Goal: Information Seeking & Learning: Learn about a topic

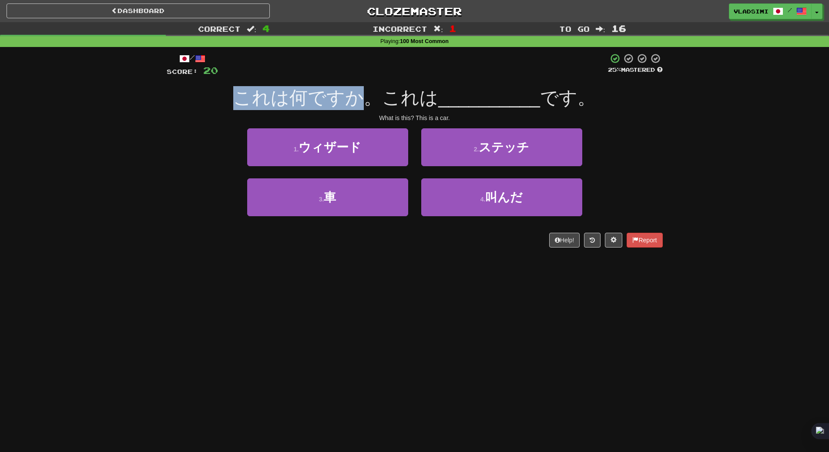
click at [369, 95] on div "これは何ですか。これは __________ です。" at bounding box center [415, 98] width 496 height 24
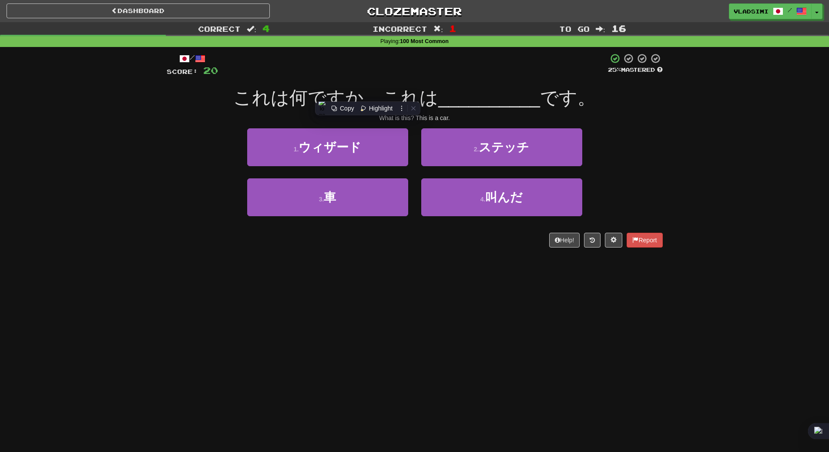
click at [398, 78] on div "/ Score: 20 25 % Mastered これは何ですか。これは __________ です。 What is this? This is a ca…" at bounding box center [415, 150] width 496 height 195
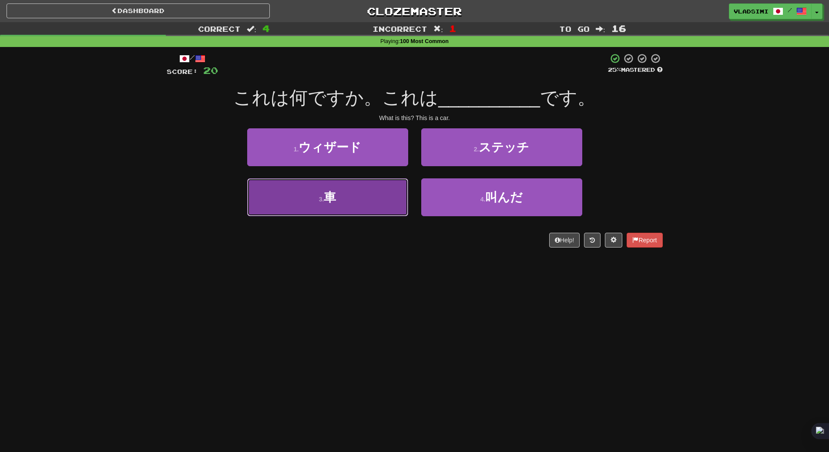
click at [374, 198] on button "3 . 車" at bounding box center [327, 198] width 161 height 38
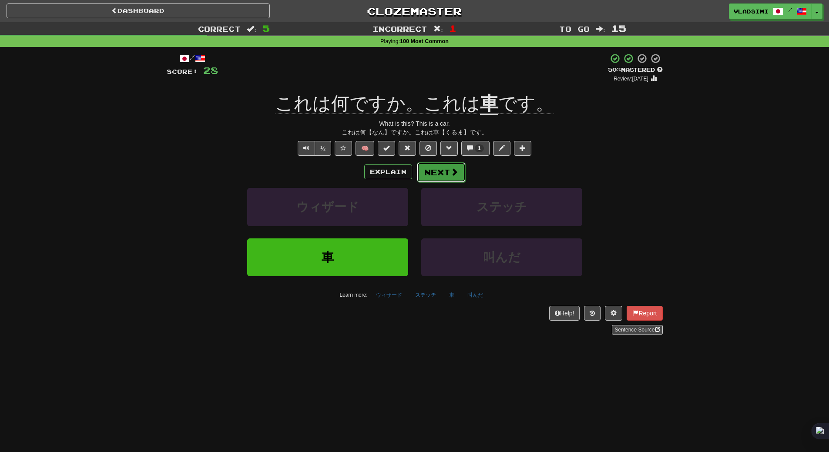
click at [425, 169] on button "Next" at bounding box center [441, 172] width 49 height 20
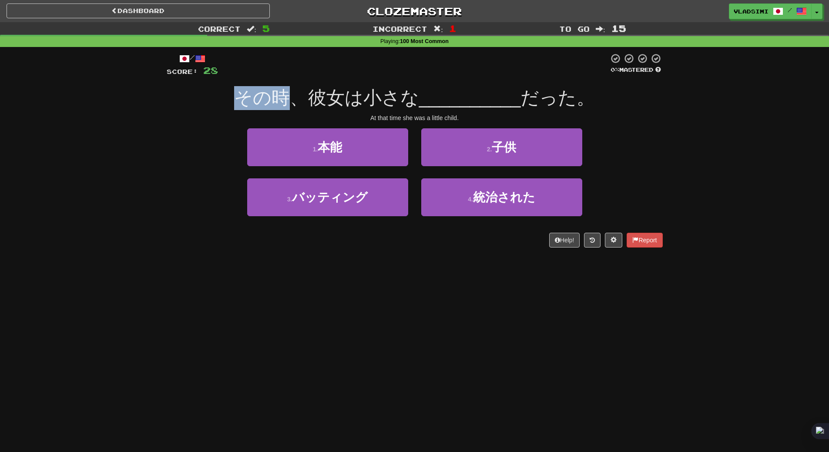
drag, startPoint x: 230, startPoint y: 106, endPoint x: 293, endPoint y: 104, distance: 62.8
click at [293, 104] on div "その時、彼女は小さな __________ だった。" at bounding box center [415, 98] width 496 height 24
click at [312, 88] on span "その時、彼女は小さな" at bounding box center [326, 98] width 185 height 20
drag, startPoint x: 312, startPoint y: 103, endPoint x: 345, endPoint y: 105, distance: 33.6
click at [345, 105] on span "その時、彼女は小さな" at bounding box center [326, 98] width 185 height 20
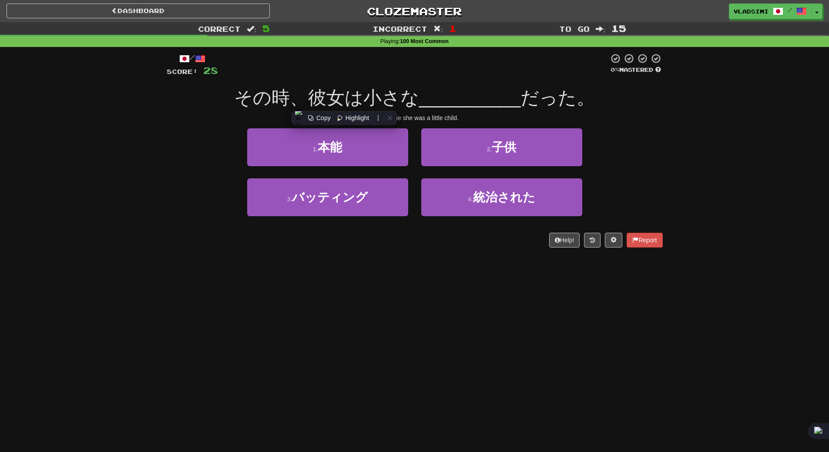
click at [371, 75] on div at bounding box center [413, 65] width 391 height 24
drag, startPoint x: 344, startPoint y: 100, endPoint x: 420, endPoint y: 109, distance: 75.9
click at [420, 109] on div "その時、彼女は小さな __________ だった。" at bounding box center [415, 98] width 496 height 24
click at [483, 78] on div "/ Score: 28 0 % Mastered その時、彼女は小さな __________ だった。 At that time she was a litt…" at bounding box center [415, 150] width 496 height 195
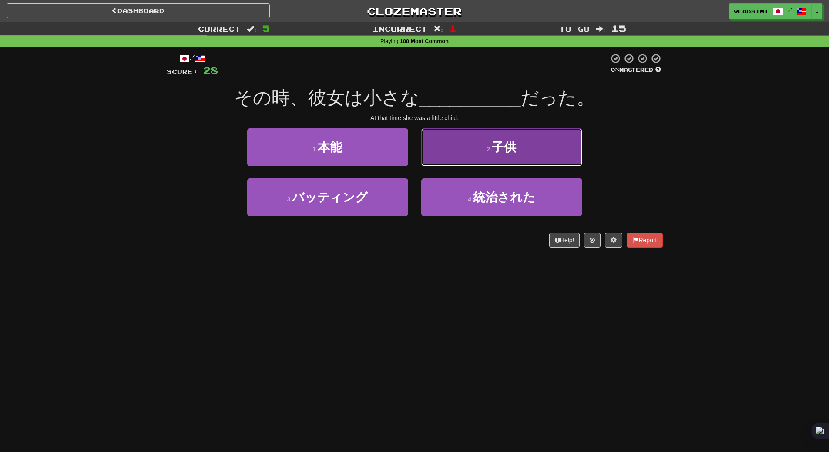
click at [473, 155] on button "2 . 子供" at bounding box center [501, 147] width 161 height 38
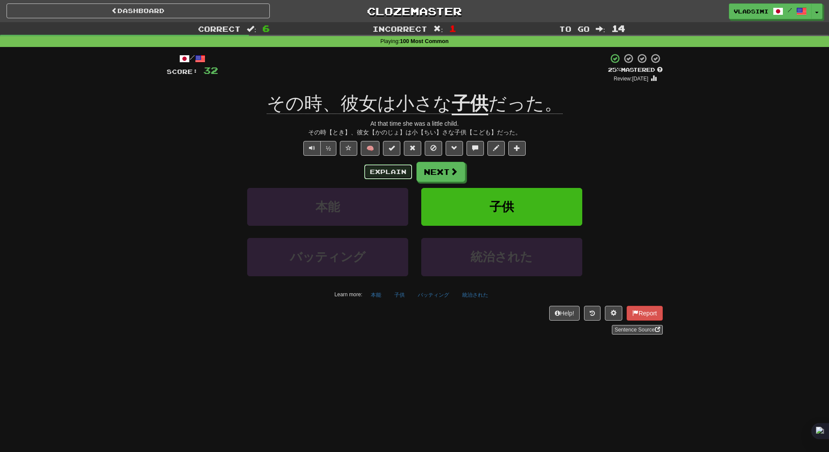
click at [369, 173] on button "Explain" at bounding box center [388, 172] width 48 height 15
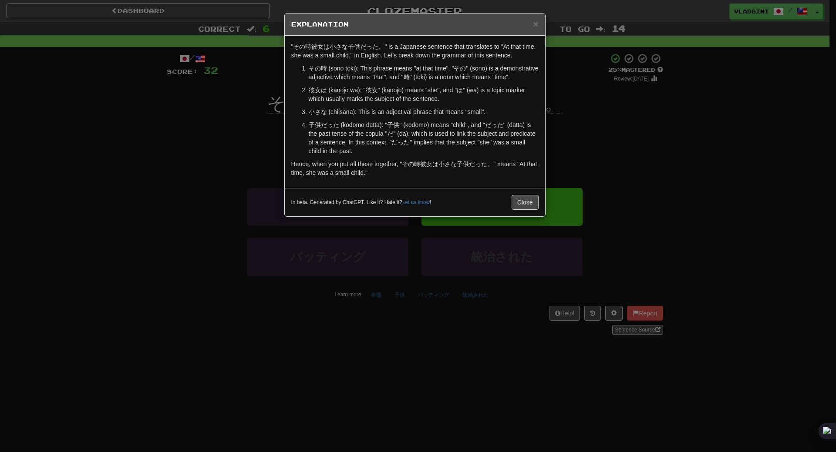
click at [542, 23] on div "× Explanation" at bounding box center [415, 24] width 260 height 22
click at [537, 24] on span "×" at bounding box center [535, 24] width 5 height 10
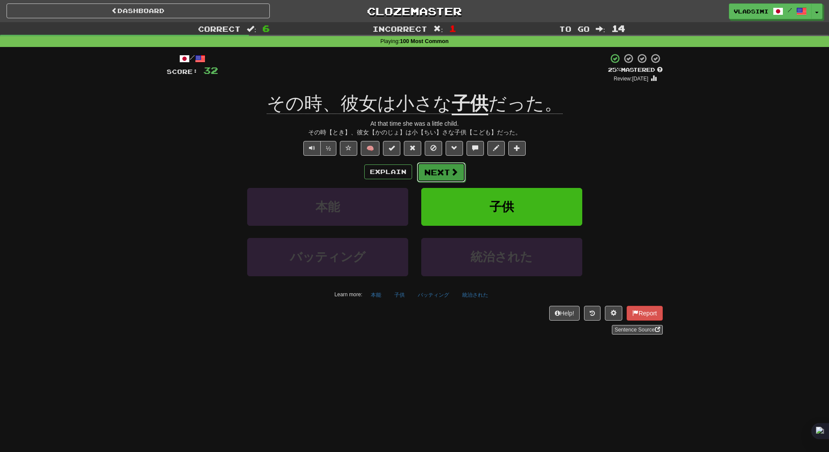
click at [444, 163] on button "Next" at bounding box center [441, 172] width 49 height 20
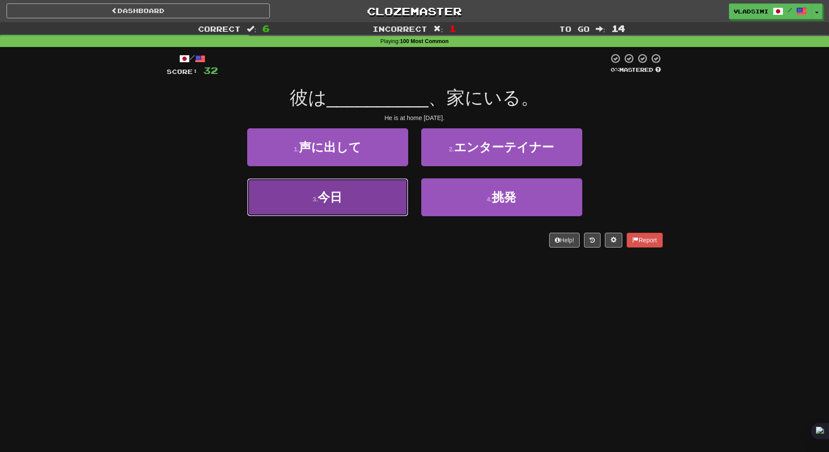
click at [328, 216] on button "3 . 今日" at bounding box center [327, 198] width 161 height 38
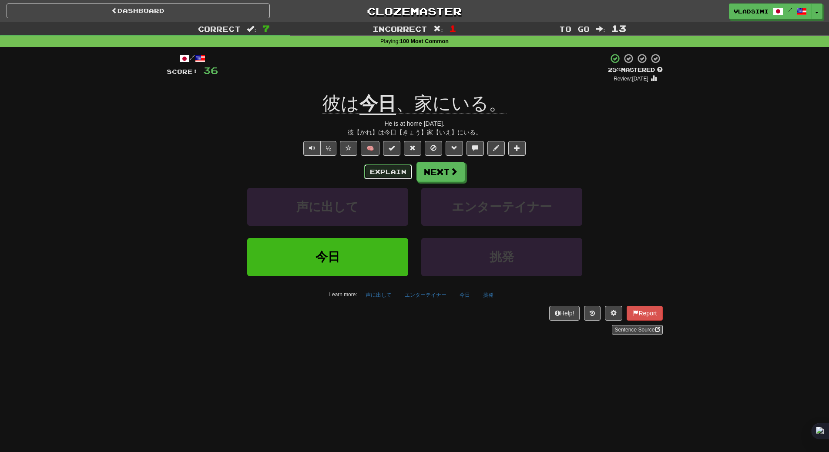
click at [395, 173] on button "Explain" at bounding box center [388, 172] width 48 height 15
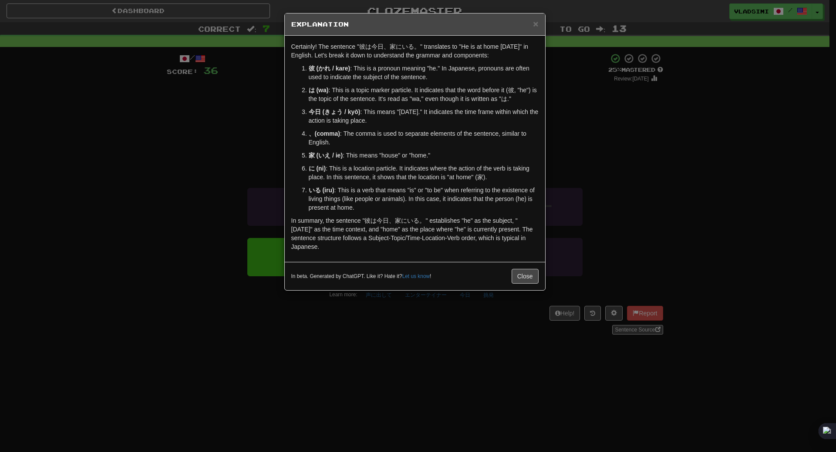
click at [539, 23] on div "× Explanation" at bounding box center [415, 24] width 260 height 22
click at [537, 24] on span "×" at bounding box center [535, 24] width 5 height 10
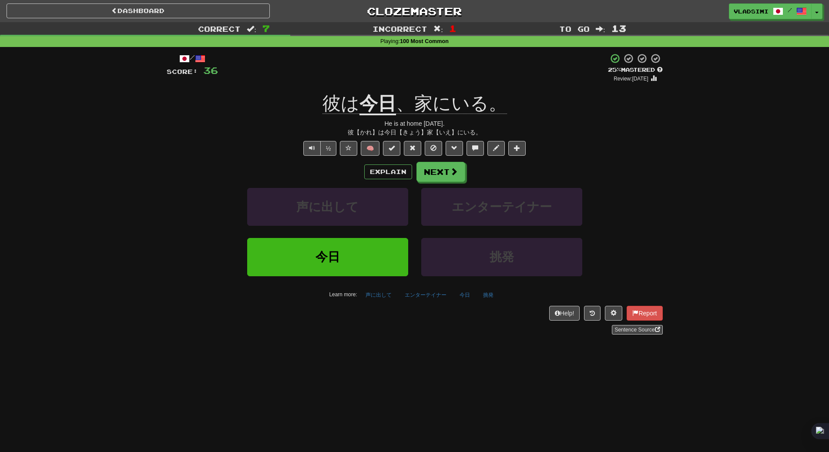
click at [445, 156] on div "/ Score: 36 + 4 25 % Mastered Review: [DATE] 彼は 今日 、家にいる。 He is at home [DATE].…" at bounding box center [415, 194] width 496 height 282
click at [442, 180] on button "Next" at bounding box center [441, 172] width 49 height 20
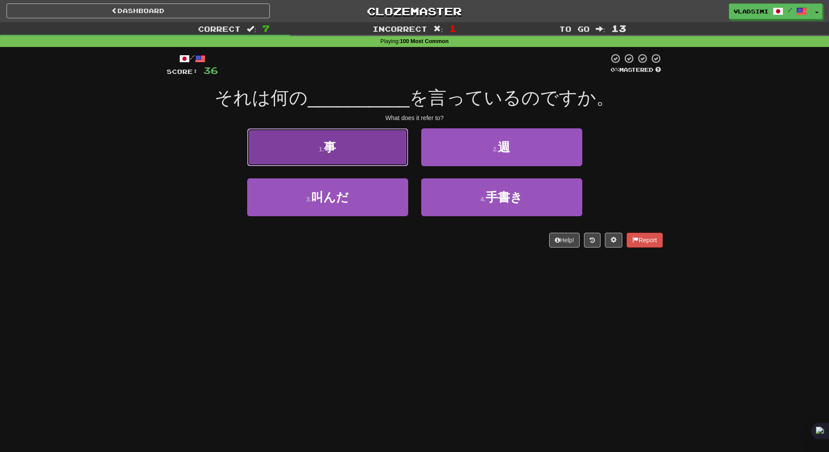
click at [380, 160] on button "1 . 事" at bounding box center [327, 147] width 161 height 38
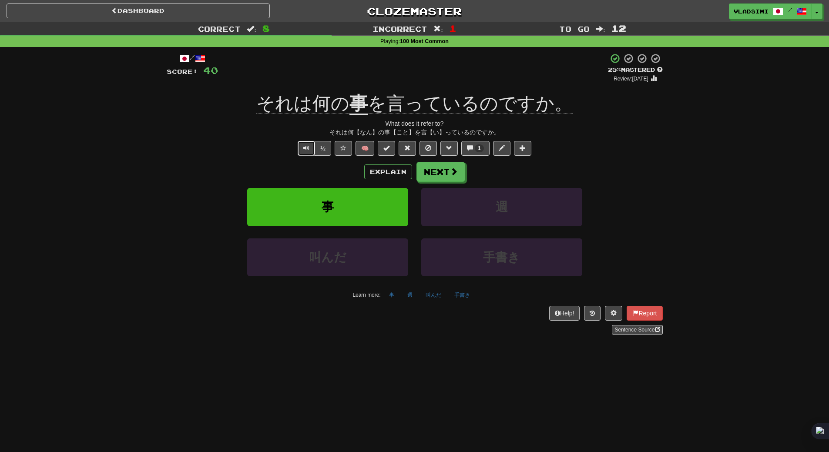
click at [306, 145] on span "Text-to-speech controls" at bounding box center [306, 148] width 6 height 6
click at [391, 177] on button "Explain" at bounding box center [388, 172] width 48 height 15
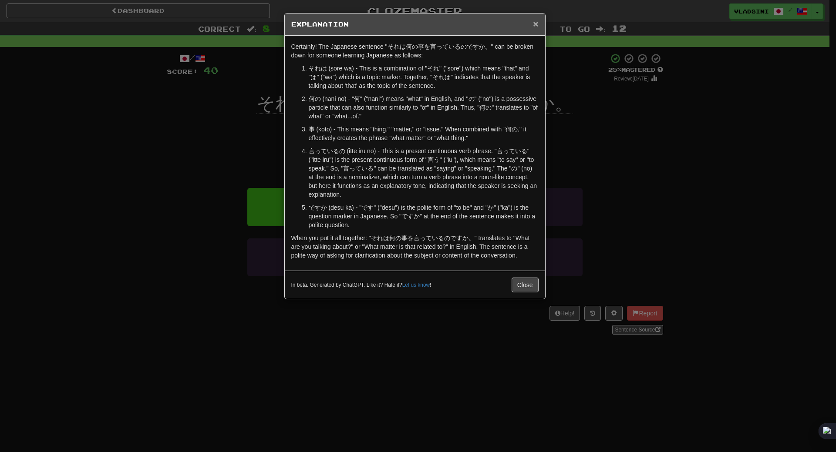
click at [533, 24] on span "×" at bounding box center [535, 24] width 5 height 10
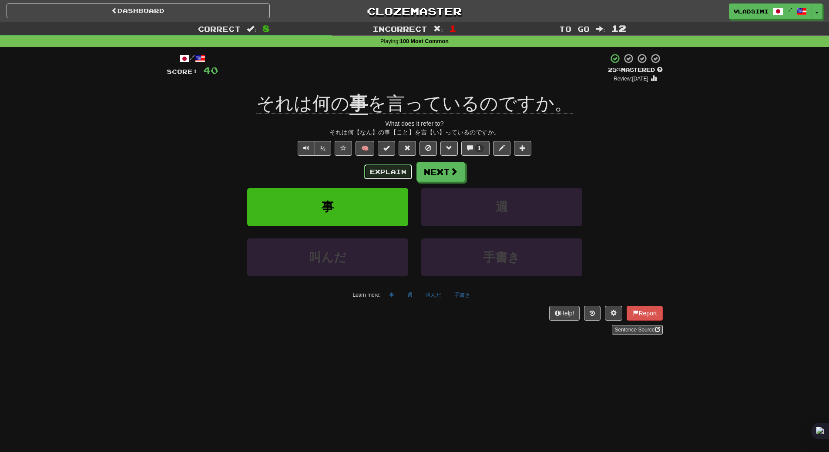
click at [396, 175] on button "Explain" at bounding box center [388, 172] width 48 height 15
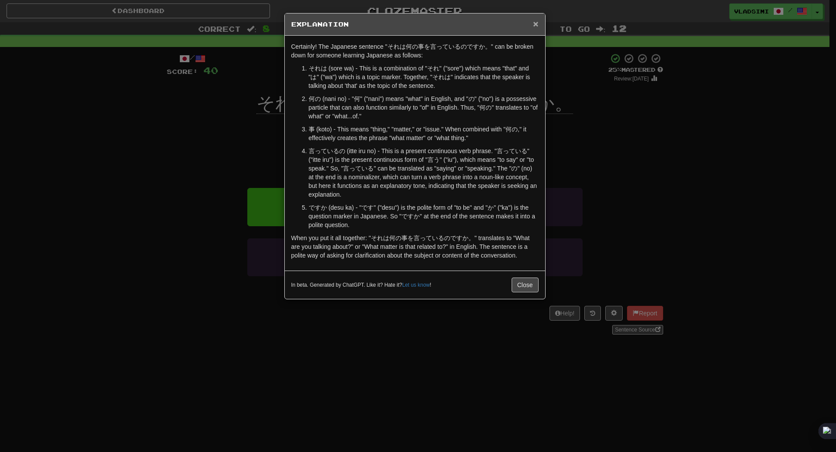
click at [533, 29] on span "×" at bounding box center [535, 24] width 5 height 10
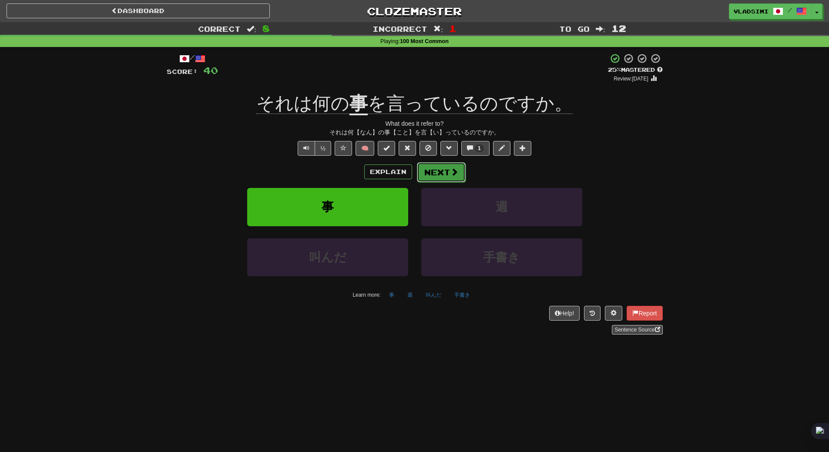
click at [435, 177] on button "Next" at bounding box center [441, 172] width 49 height 20
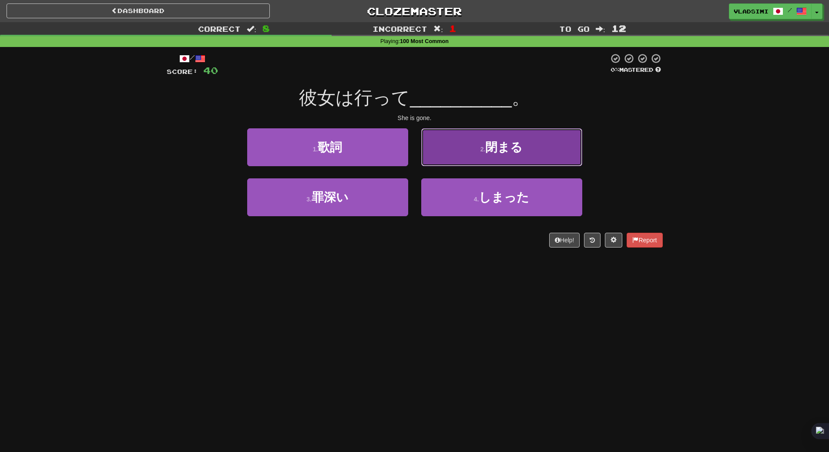
click at [477, 146] on button "2 . 閉まる" at bounding box center [501, 147] width 161 height 38
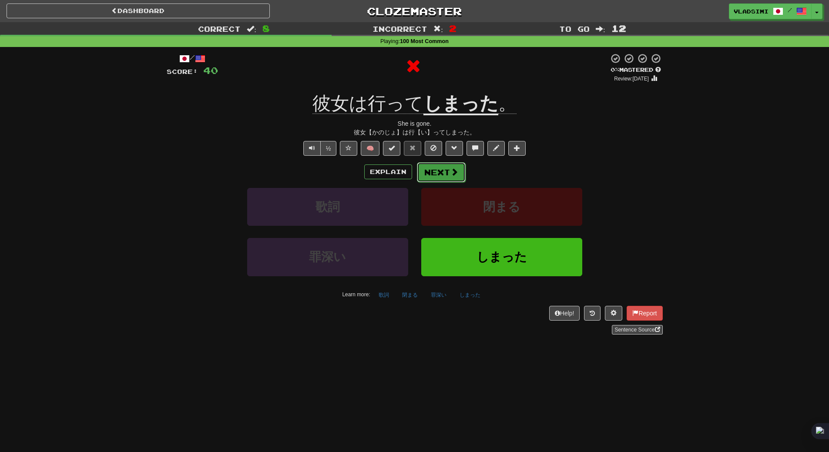
click at [419, 171] on button "Next" at bounding box center [441, 172] width 49 height 20
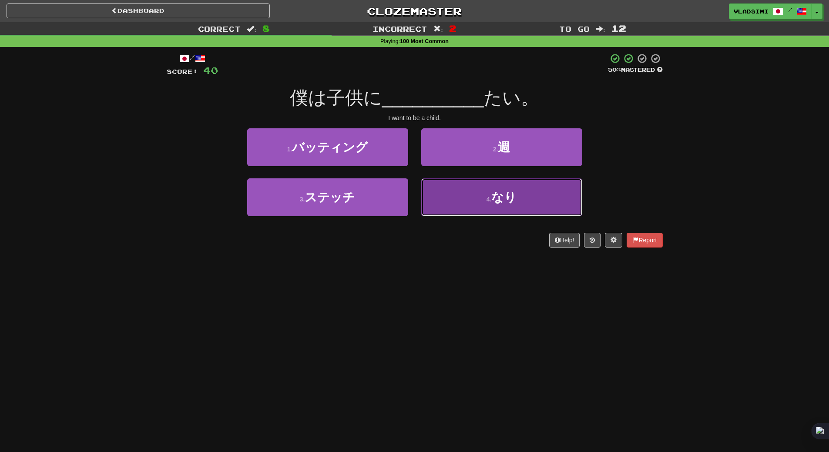
click at [452, 201] on button "4 . なり" at bounding box center [501, 198] width 161 height 38
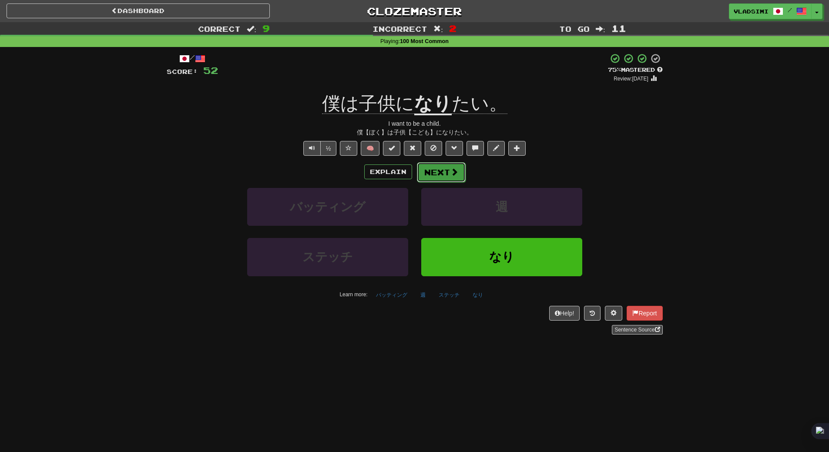
click at [429, 173] on button "Next" at bounding box center [441, 172] width 49 height 20
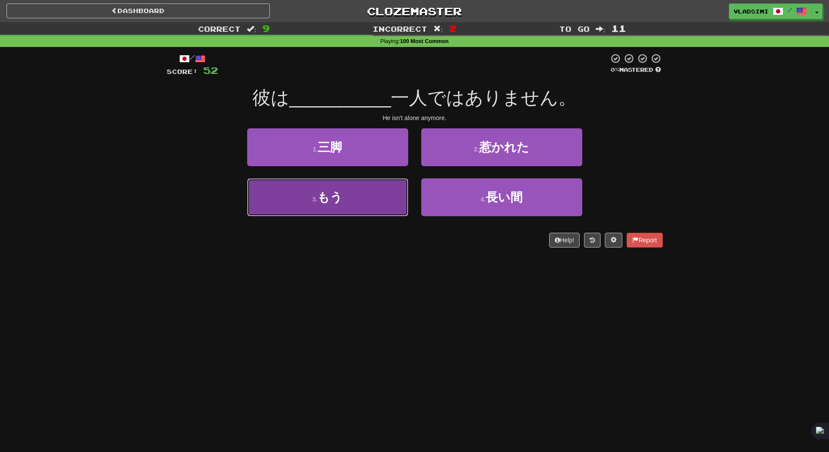
click at [328, 203] on span "もう" at bounding box center [329, 197] width 25 height 13
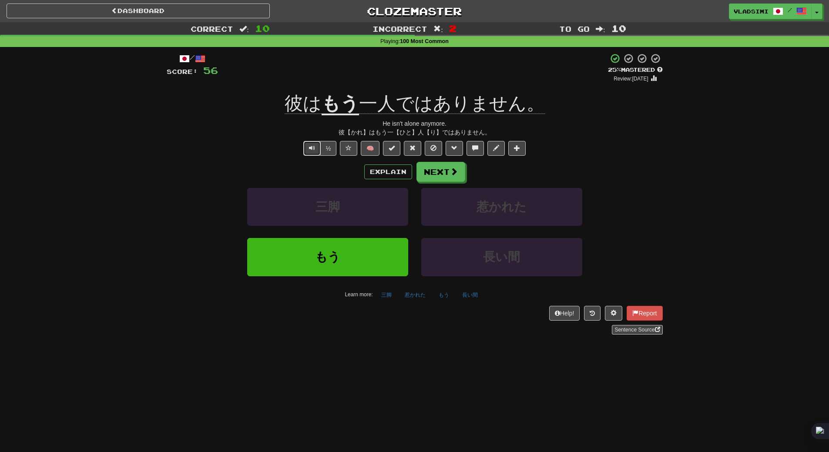
click at [312, 151] on span "Text-to-speech controls" at bounding box center [312, 148] width 6 height 6
click at [386, 172] on button "Explain" at bounding box center [388, 172] width 48 height 15
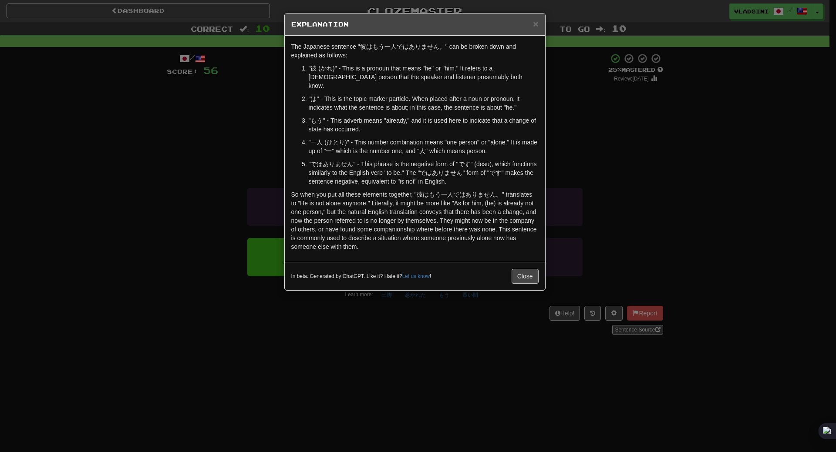
click at [532, 23] on h5 "Explanation" at bounding box center [414, 24] width 247 height 9
click at [537, 23] on span "×" at bounding box center [535, 24] width 5 height 10
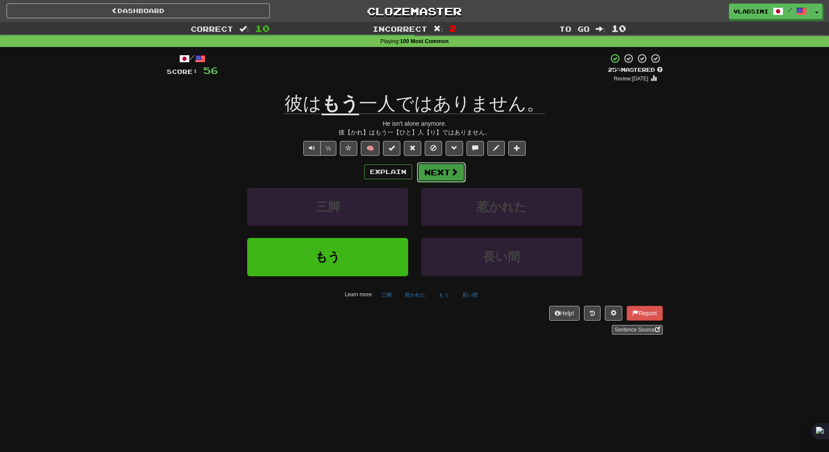
click at [435, 166] on button "Next" at bounding box center [441, 172] width 49 height 20
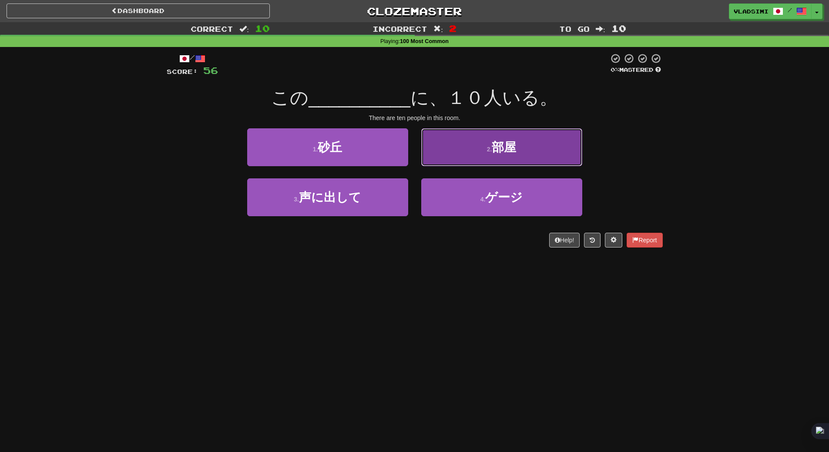
click at [455, 157] on button "2 . 部屋" at bounding box center [501, 147] width 161 height 38
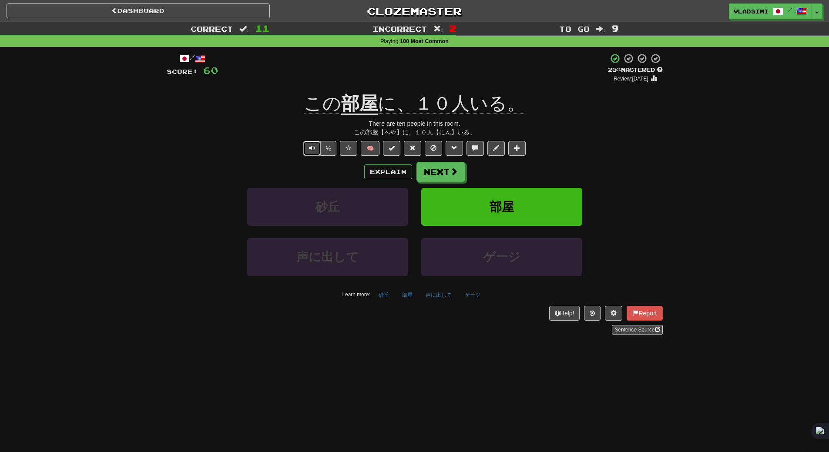
click at [314, 152] on button "Text-to-speech controls" at bounding box center [311, 148] width 17 height 15
click at [440, 168] on button "Next" at bounding box center [441, 172] width 49 height 20
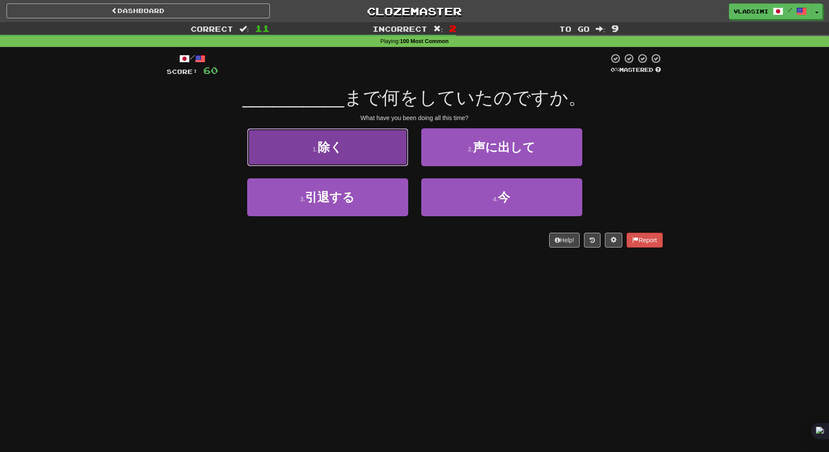
click at [358, 155] on button "1 . 除く" at bounding box center [327, 147] width 161 height 38
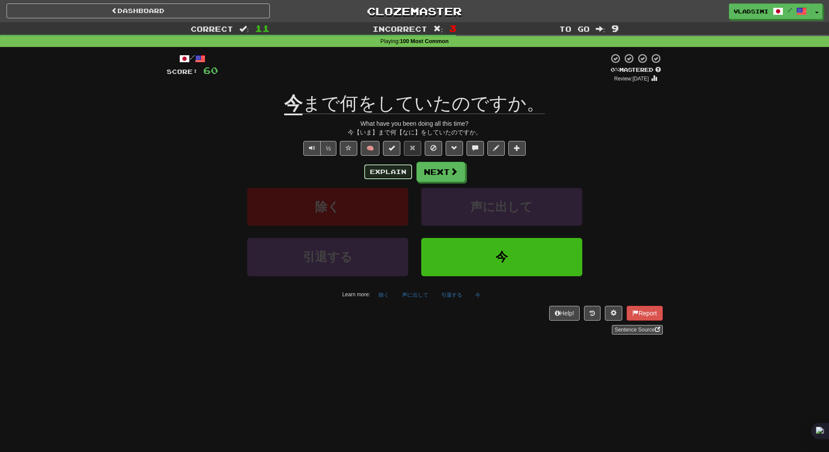
click at [397, 172] on button "Explain" at bounding box center [388, 172] width 48 height 15
